Goal: Complete application form

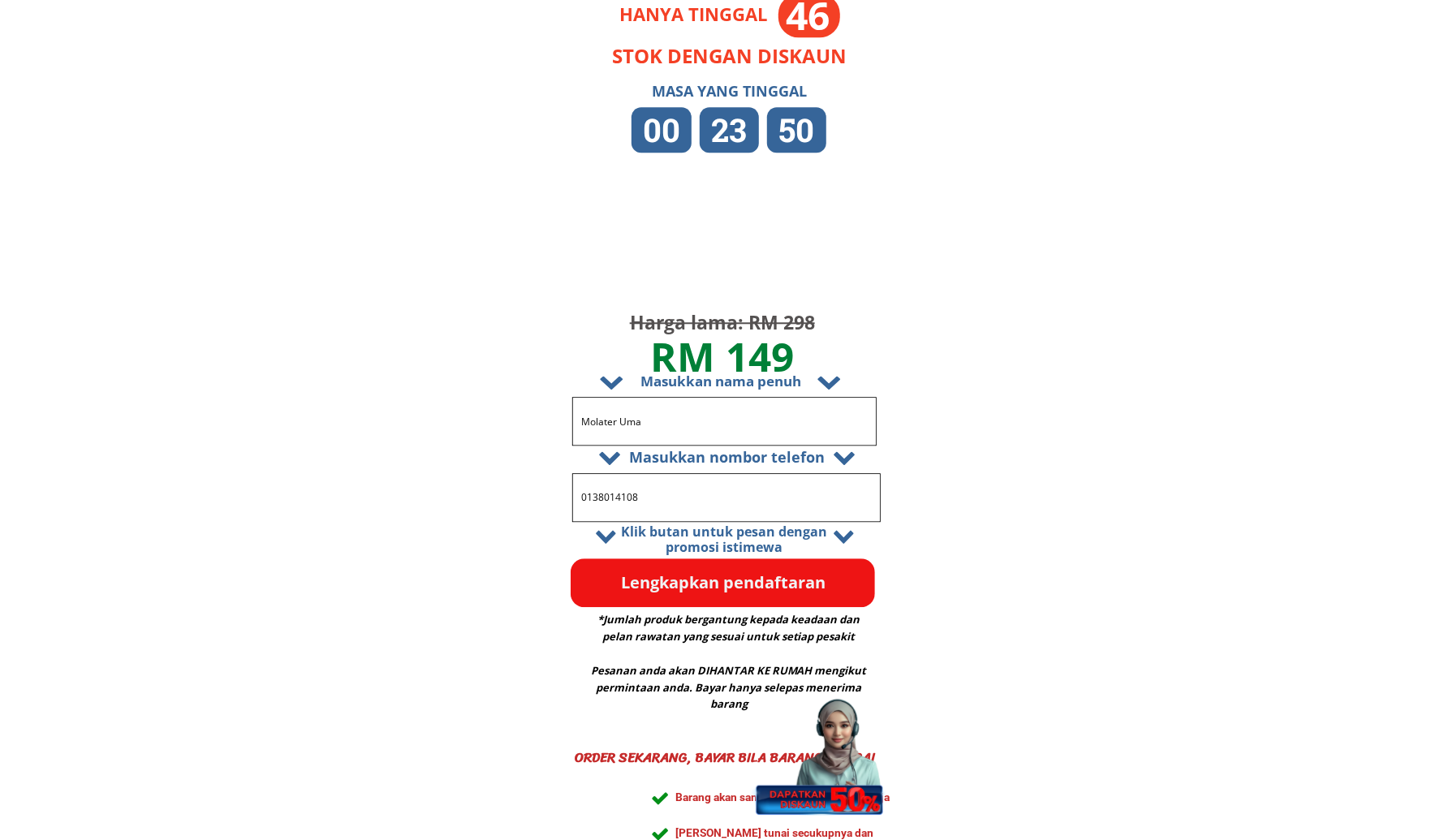
scroll to position [9657, 0]
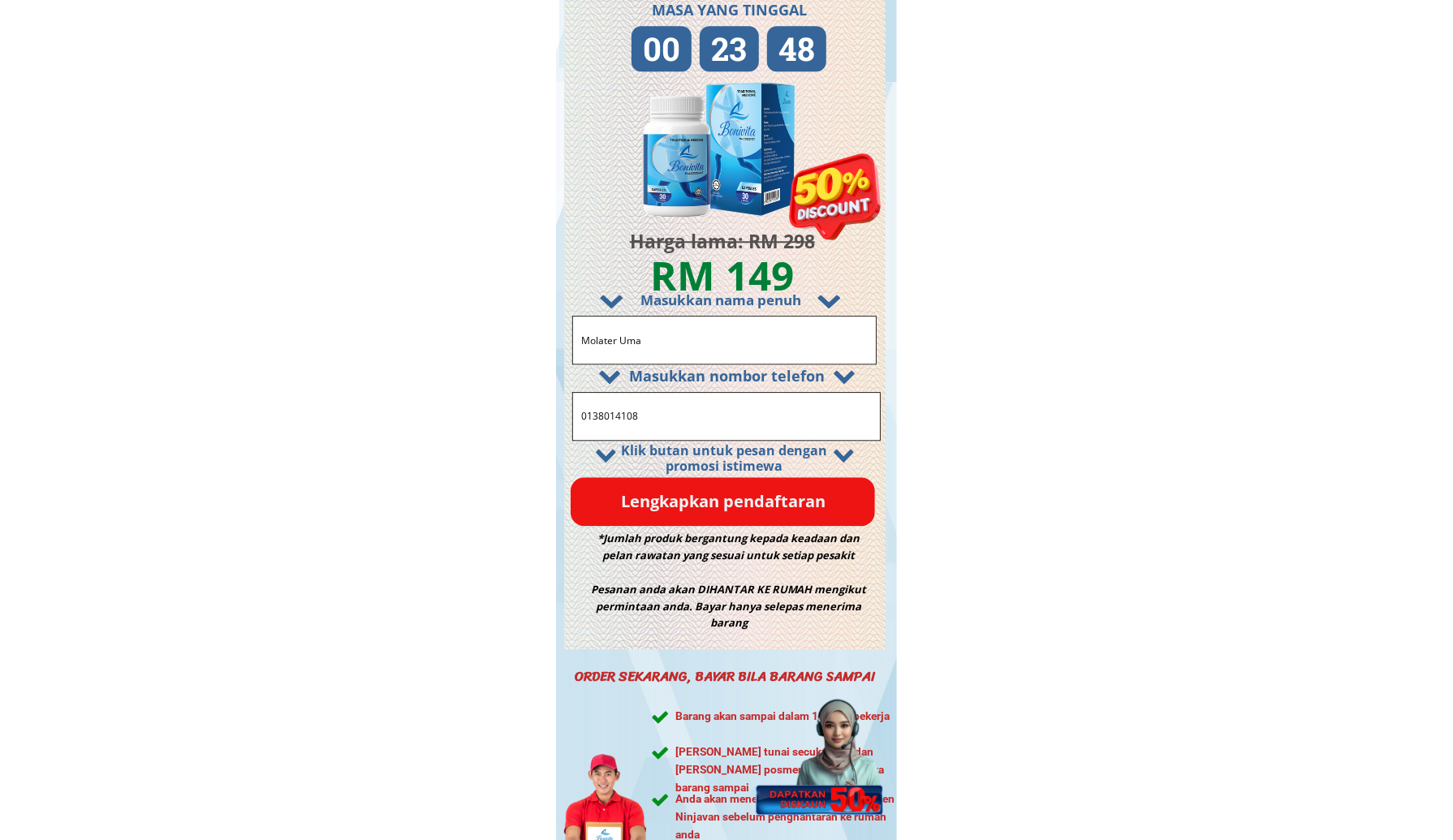
click at [683, 347] on input "Molater Uma" at bounding box center [724, 339] width 295 height 47
click at [728, 330] on input "Molater Uma" at bounding box center [724, 339] width 295 height 47
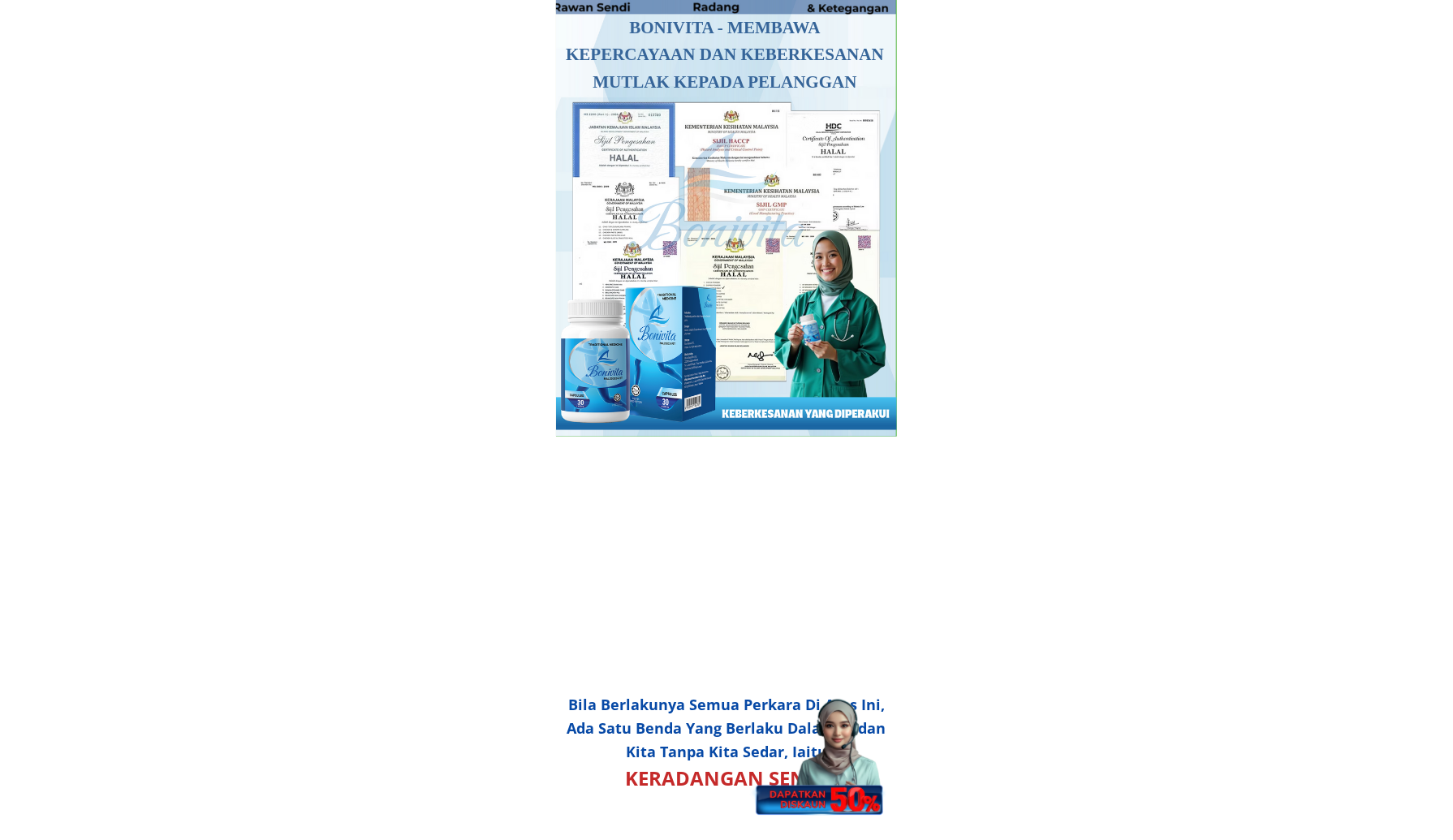
scroll to position [893, 0]
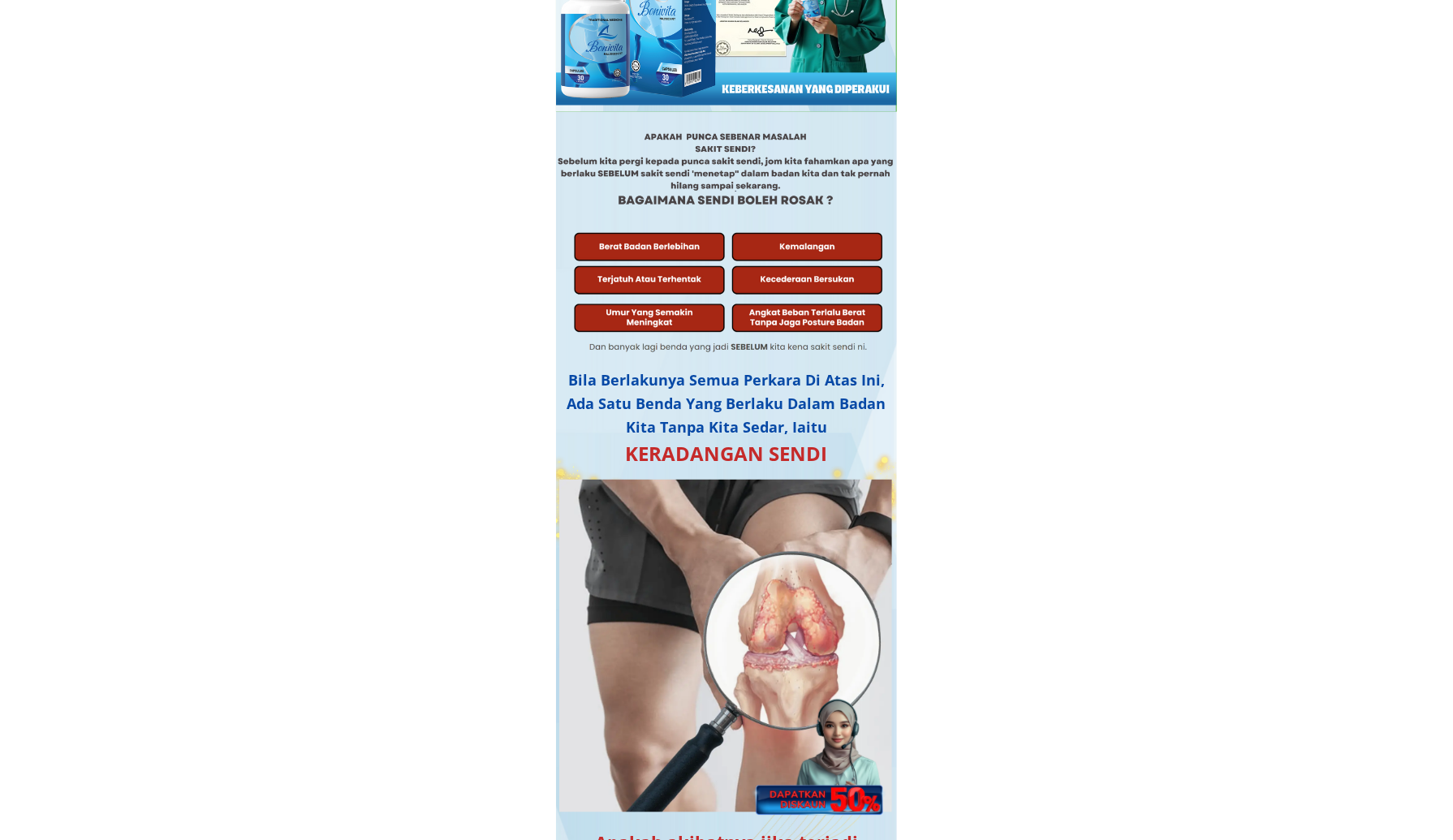
click at [835, 770] on div at bounding box center [818, 746] width 143 height 140
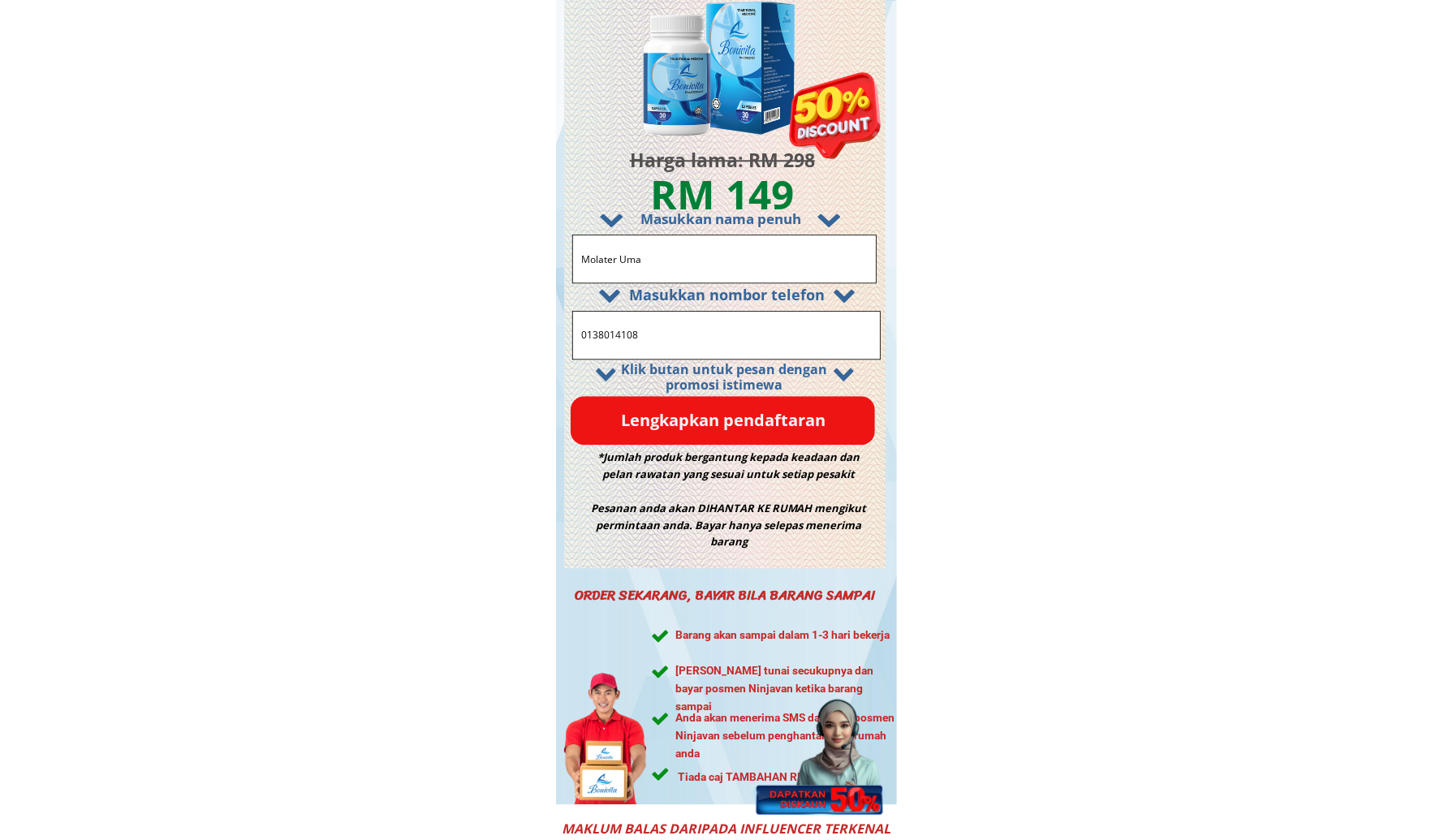
click at [684, 255] on input "Molater Uma" at bounding box center [724, 259] width 295 height 47
type input "test"
click at [649, 331] on input "0138014108" at bounding box center [726, 335] width 298 height 47
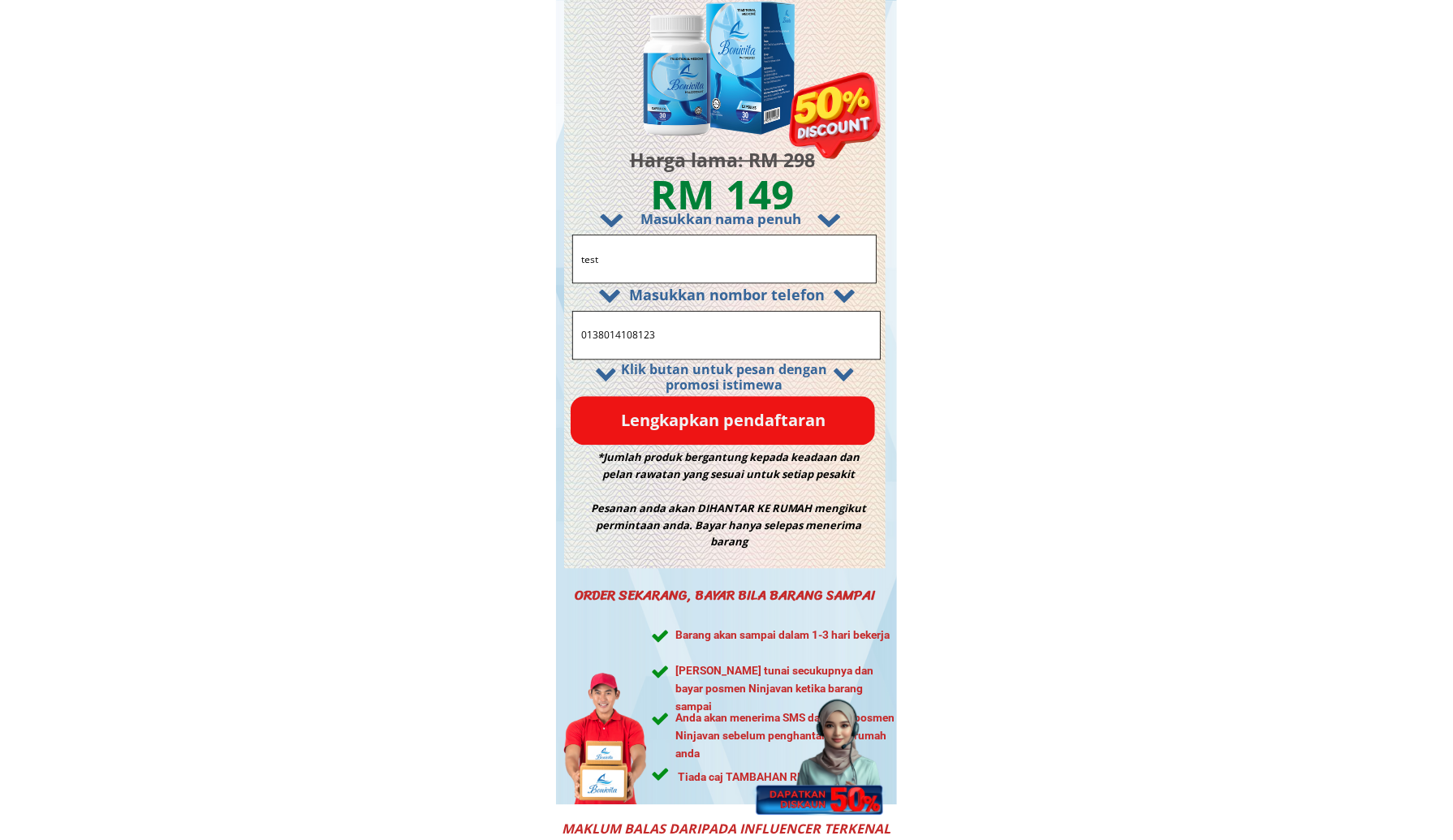
type input "0138014108123"
click at [659, 422] on p "Lengkapkan pendaftaran" at bounding box center [723, 420] width 305 height 48
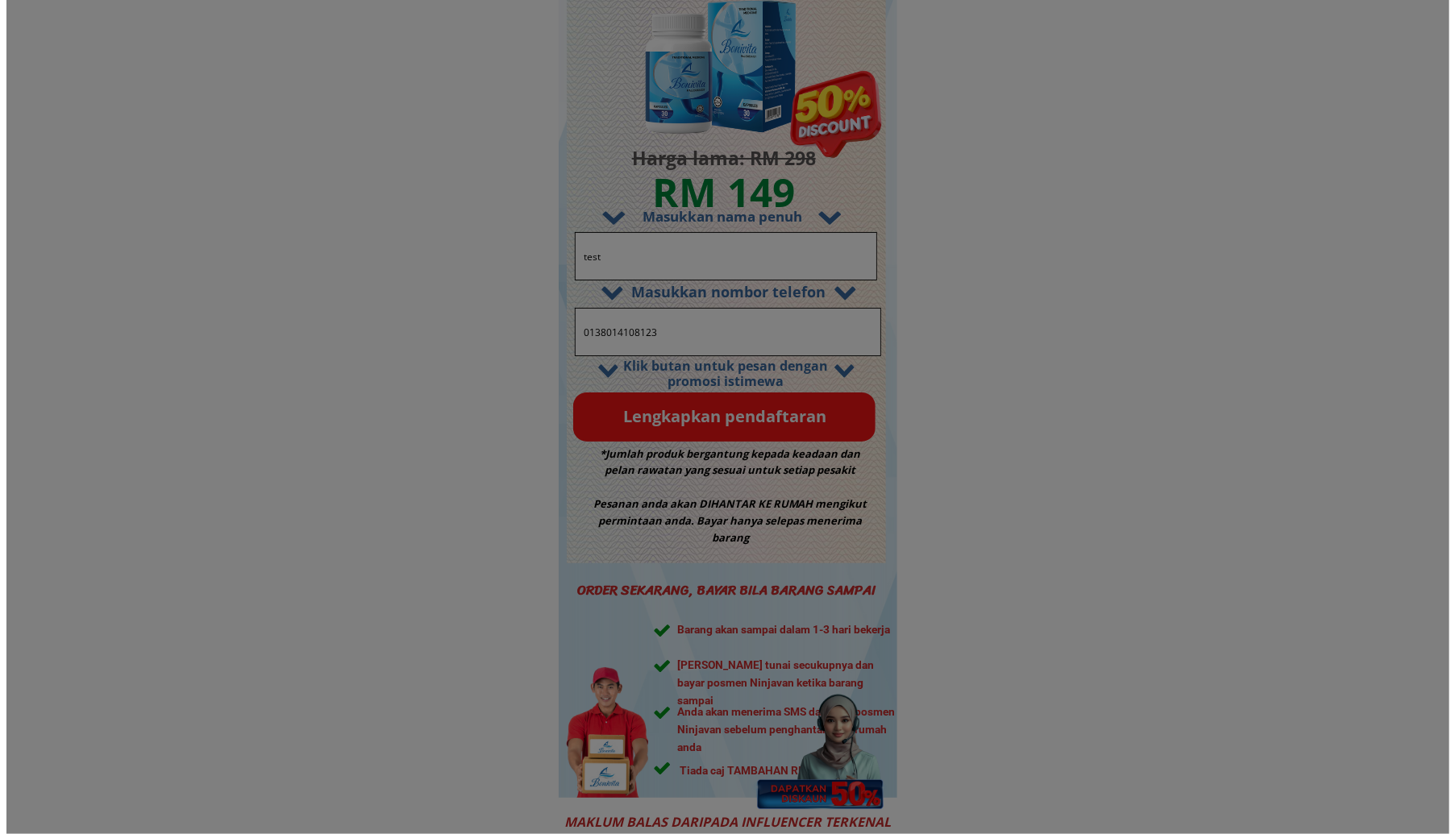
scroll to position [0, 0]
